Goal: Find contact information: Find contact information

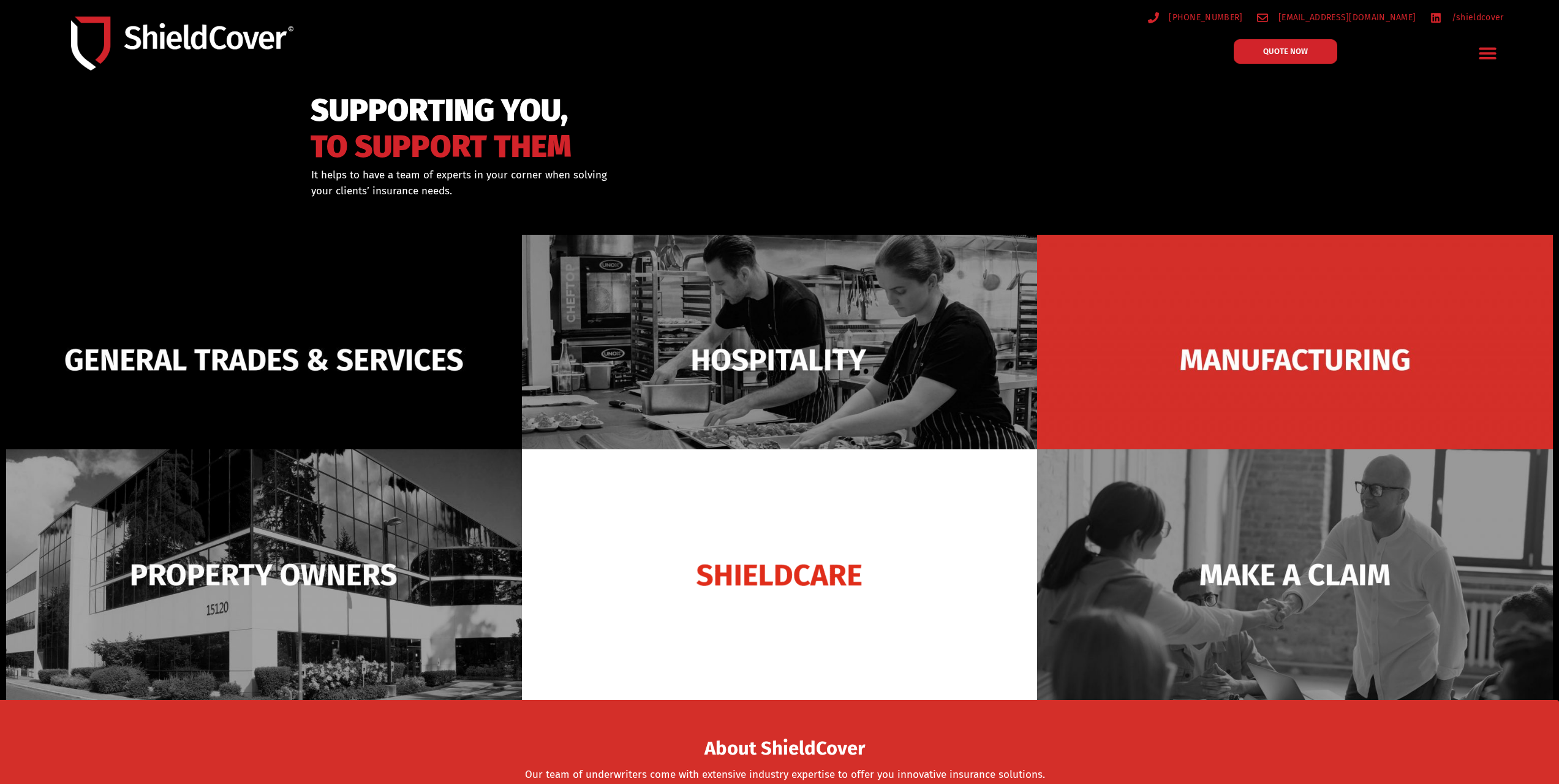
click at [1480, 53] on icon "Menu Toggle" at bounding box center [1488, 54] width 18 height 12
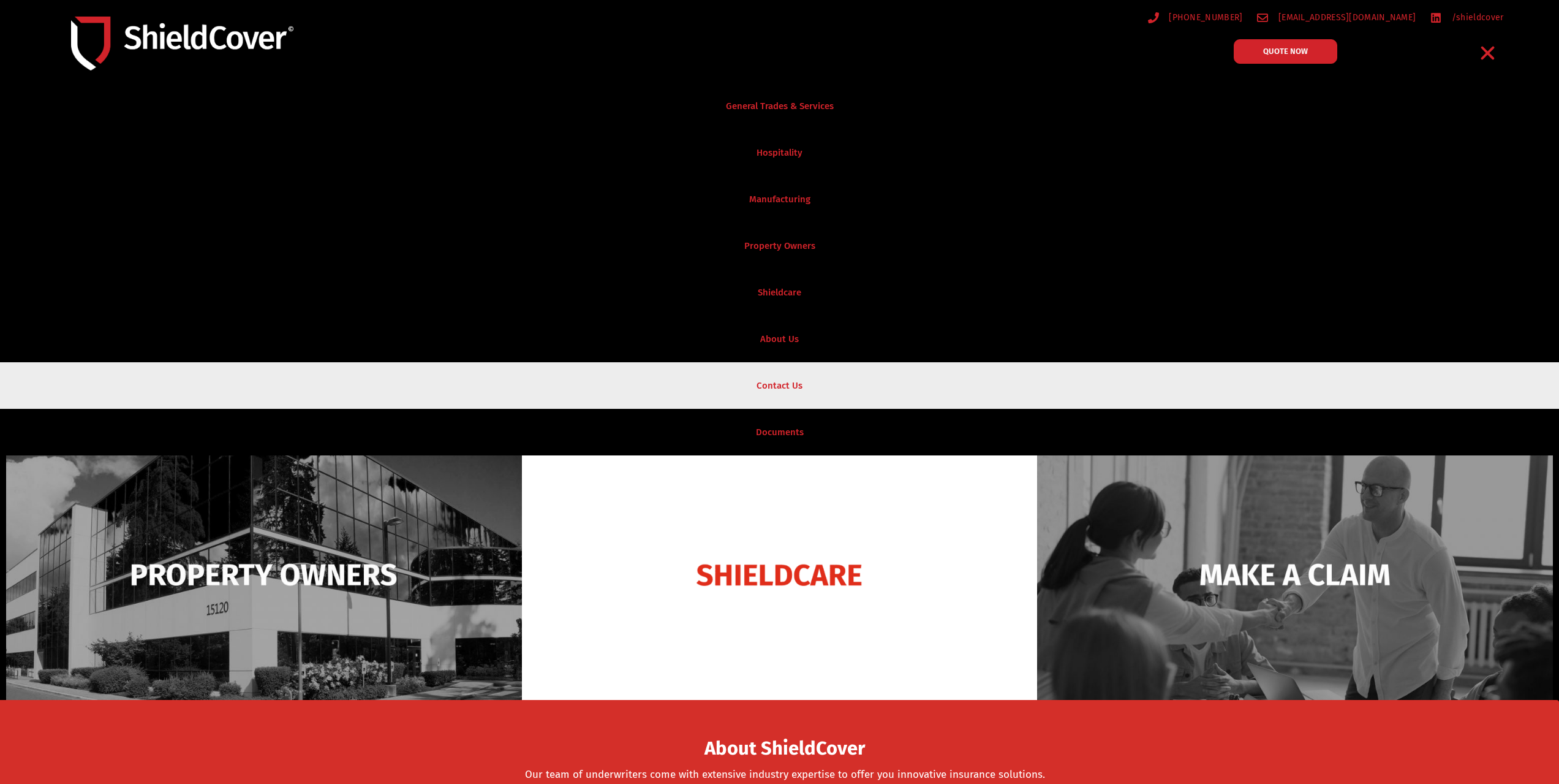
click at [792, 380] on link "Contact Us" at bounding box center [780, 385] width 1559 height 46
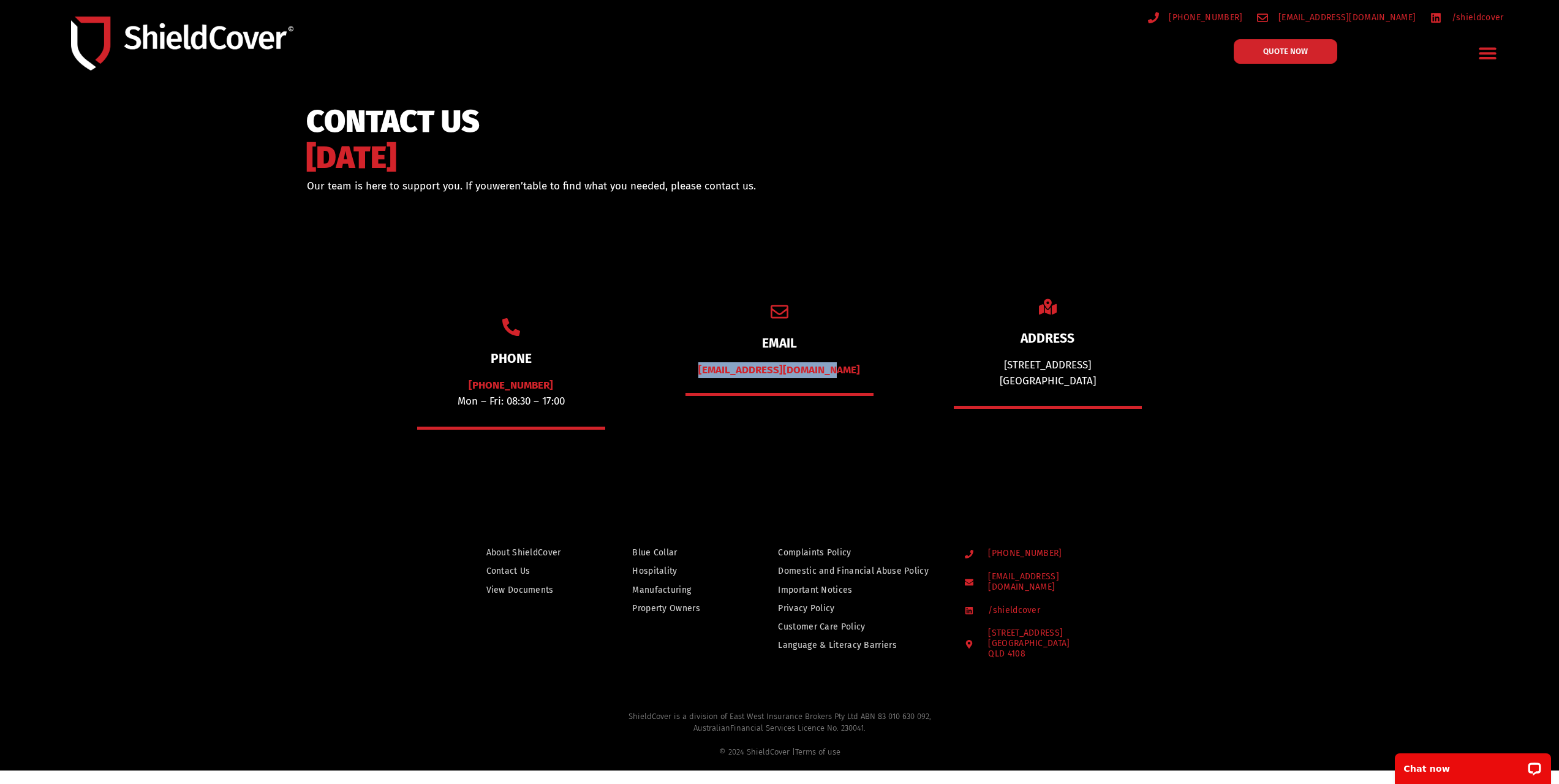
drag, startPoint x: 843, startPoint y: 369, endPoint x: 707, endPoint y: 368, distance: 136.0
click at [707, 368] on div "[EMAIL_ADDRESS][DOMAIN_NAME]" at bounding box center [780, 369] width 188 height 16
copy link "[EMAIL_ADDRESS][DOMAIN_NAME]"
